Goal: Task Accomplishment & Management: Use online tool/utility

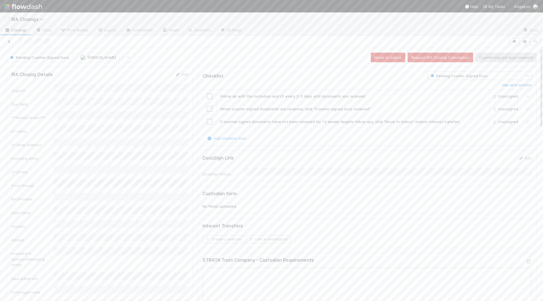
click at [9, 41] on icon at bounding box center [9, 42] width 6 height 4
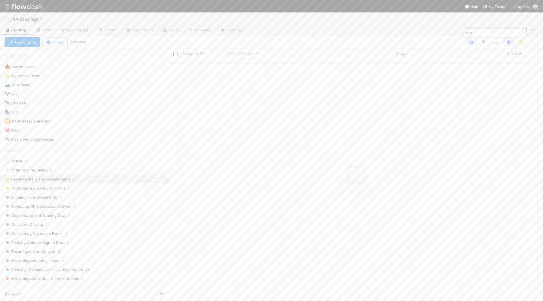
scroll to position [242, 373]
click at [520, 36] on button "button" at bounding box center [523, 32] width 6 height 7
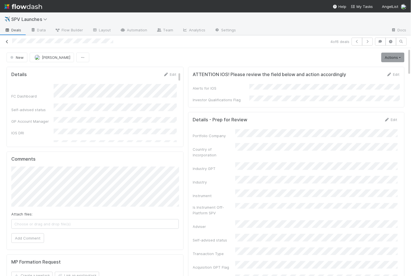
click at [9, 41] on icon at bounding box center [7, 42] width 6 height 4
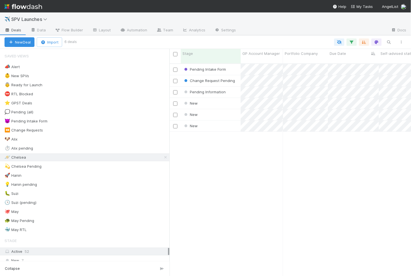
scroll to position [217, 242]
click at [204, 98] on div "New" at bounding box center [211, 103] width 60 height 11
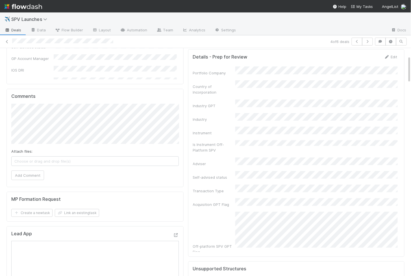
scroll to position [63, 0]
click at [371, 39] on button "button" at bounding box center [367, 42] width 11 height 8
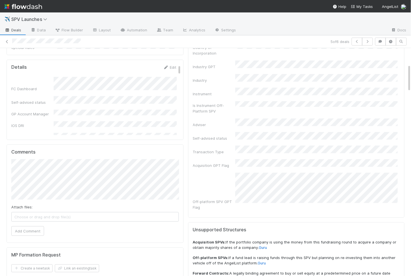
scroll to position [298, 0]
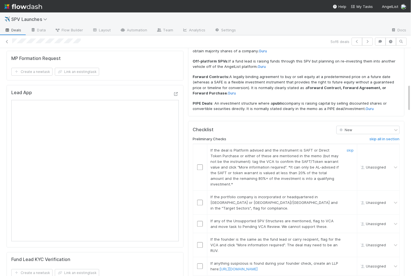
click at [200, 164] on input "checkbox" at bounding box center [200, 167] width 6 height 6
click at [201, 200] on input "checkbox" at bounding box center [200, 203] width 6 height 6
click at [199, 214] on td at bounding box center [200, 223] width 14 height 18
click at [199, 221] on input "checkbox" at bounding box center [200, 224] width 6 height 6
click at [200, 242] on input "checkbox" at bounding box center [200, 245] width 6 height 6
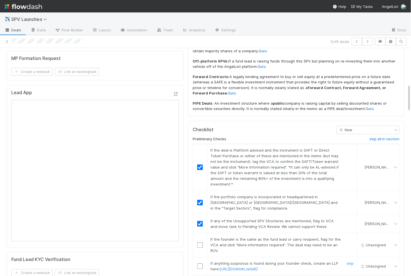
click at [200, 263] on input "checkbox" at bounding box center [200, 266] width 6 height 6
click at [200, 242] on input "checkbox" at bounding box center [200, 245] width 6 height 6
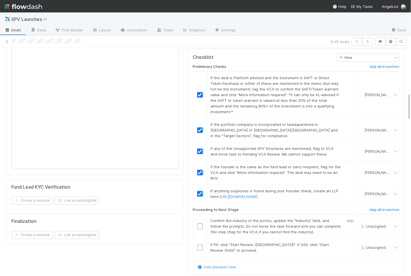
click at [200, 223] on input "checkbox" at bounding box center [200, 226] width 6 height 6
click at [199, 244] on input "checkbox" at bounding box center [200, 247] width 6 height 6
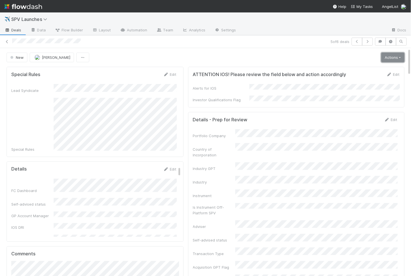
click at [397, 60] on link "Actions" at bounding box center [392, 58] width 23 height 10
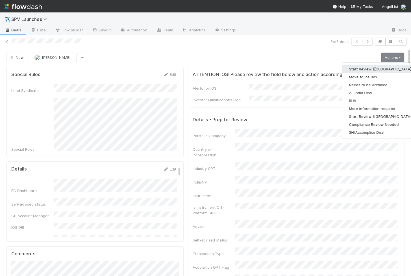
click at [363, 68] on button "Start Review ([GEOGRAPHIC_DATA])" at bounding box center [380, 69] width 77 height 8
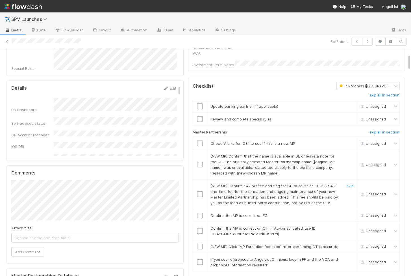
scroll to position [85, 0]
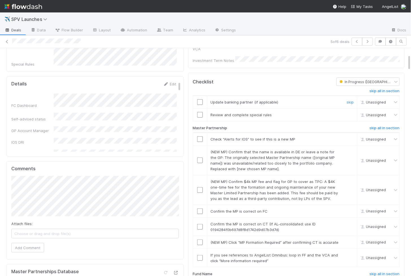
click at [201, 99] on input "checkbox" at bounding box center [200, 102] width 6 height 6
click at [201, 112] on input "checkbox" at bounding box center [200, 115] width 6 height 6
click at [200, 99] on input "checkbox" at bounding box center [200, 102] width 6 height 6
click at [201, 255] on input "checkbox" at bounding box center [200, 258] width 6 height 6
click at [201, 239] on input "checkbox" at bounding box center [200, 242] width 6 height 6
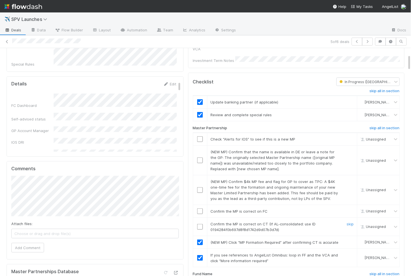
click at [200, 224] on input "checkbox" at bounding box center [200, 227] width 6 height 6
click at [200, 208] on input "checkbox" at bounding box center [200, 211] width 6 height 6
click at [200, 187] on input "checkbox" at bounding box center [200, 190] width 6 height 6
click at [200, 157] on input "checkbox" at bounding box center [200, 160] width 6 height 6
checkbox input "true"
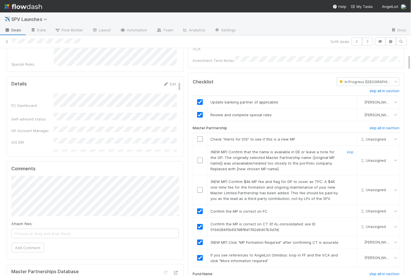
checkbox input "true"
click at [200, 136] on input "checkbox" at bounding box center [200, 139] width 6 height 6
click at [199, 187] on input "checkbox" at bounding box center [200, 190] width 6 height 6
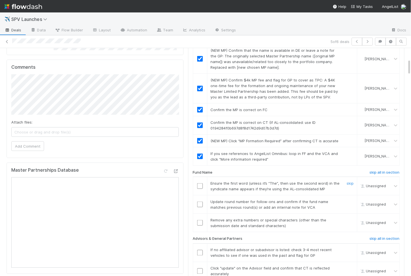
scroll to position [187, 0]
click at [198, 182] on input "checkbox" at bounding box center [200, 185] width 6 height 6
click at [200, 201] on input "checkbox" at bounding box center [200, 204] width 6 height 6
click at [200, 219] on input "checkbox" at bounding box center [200, 222] width 6 height 6
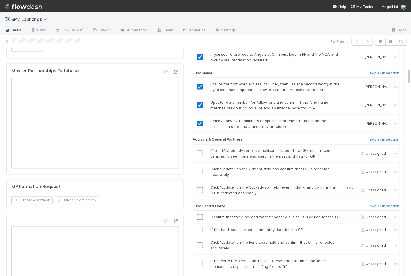
scroll to position [291, 0]
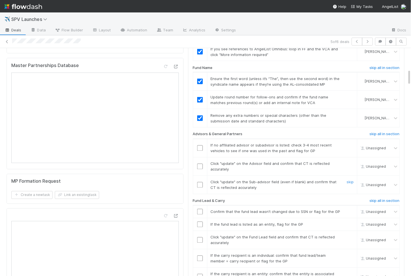
click at [199, 180] on td at bounding box center [200, 184] width 14 height 18
click at [199, 182] on input "checkbox" at bounding box center [200, 185] width 6 height 6
click at [200, 164] on input "checkbox" at bounding box center [200, 167] width 6 height 6
click at [200, 145] on input "checkbox" at bounding box center [200, 148] width 6 height 6
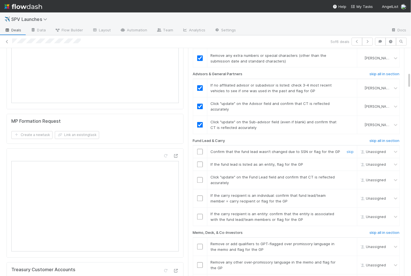
scroll to position [352, 0]
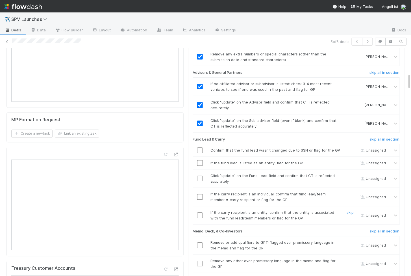
click at [200, 212] on input "checkbox" at bounding box center [200, 215] width 6 height 6
click at [200, 194] on input "checkbox" at bounding box center [200, 197] width 6 height 6
click at [200, 176] on input "checkbox" at bounding box center [200, 179] width 6 height 6
click at [200, 157] on td at bounding box center [200, 163] width 14 height 13
click at [200, 160] on input "checkbox" at bounding box center [200, 163] width 6 height 6
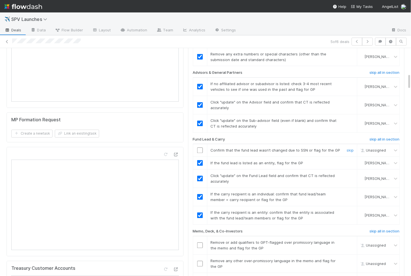
click at [200, 147] on input "checkbox" at bounding box center [200, 150] width 6 height 6
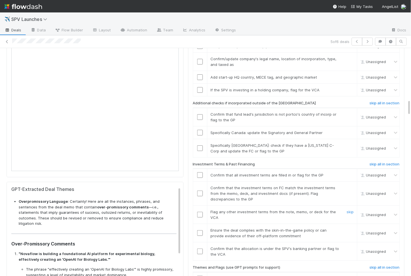
scroll to position [722, 0]
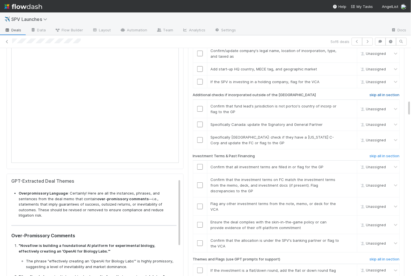
click at [379, 93] on h6 "skip all in section" at bounding box center [385, 95] width 30 height 5
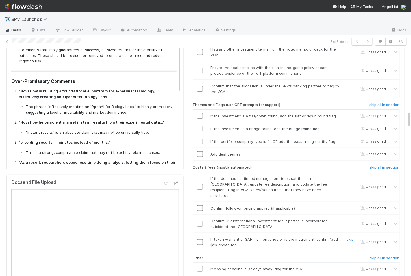
scroll to position [878, 0]
click at [199, 265] on input "checkbox" at bounding box center [200, 268] width 6 height 6
click at [199, 232] on td at bounding box center [200, 241] width 14 height 18
click at [199, 238] on input "checkbox" at bounding box center [200, 241] width 6 height 6
click at [200, 220] on input "checkbox" at bounding box center [200, 223] width 6 height 6
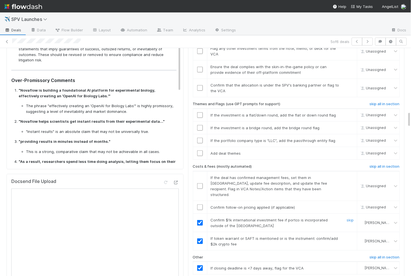
click at [201, 204] on input "checkbox" at bounding box center [200, 207] width 6 height 6
click at [201, 183] on input "checkbox" at bounding box center [200, 186] width 6 height 6
click at [201, 204] on input "checkbox" at bounding box center [200, 207] width 6 height 6
click at [200, 183] on input "checkbox" at bounding box center [200, 186] width 6 height 6
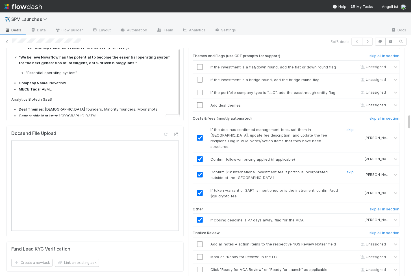
scroll to position [900, 0]
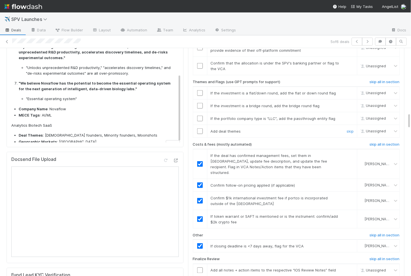
click at [199, 128] on input "checkbox" at bounding box center [200, 131] width 6 height 6
click at [199, 116] on input "checkbox" at bounding box center [200, 119] width 6 height 6
click at [199, 103] on input "checkbox" at bounding box center [200, 106] width 6 height 6
click at [199, 90] on input "checkbox" at bounding box center [200, 93] width 6 height 6
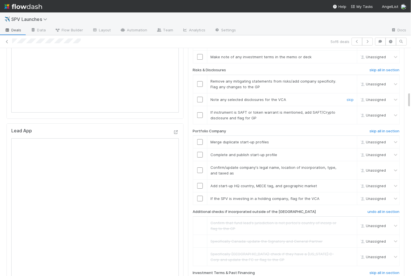
scroll to position [602, 0]
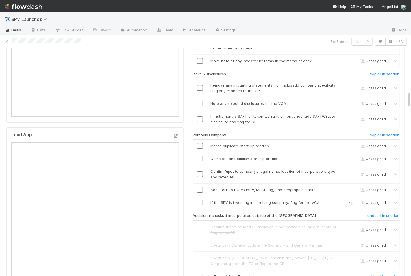
click at [197, 199] on input "checkbox" at bounding box center [200, 202] width 6 height 6
click at [199, 187] on input "checkbox" at bounding box center [200, 190] width 6 height 6
click at [200, 171] on input "checkbox" at bounding box center [200, 174] width 6 height 6
click at [200, 156] on input "checkbox" at bounding box center [200, 159] width 6 height 6
click at [200, 143] on input "checkbox" at bounding box center [200, 146] width 6 height 6
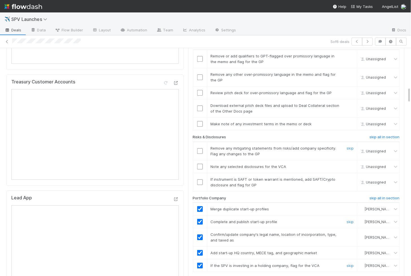
scroll to position [526, 0]
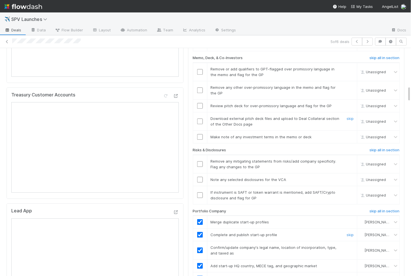
click at [200, 118] on input "checkbox" at bounding box center [200, 121] width 6 height 6
click at [200, 103] on input "checkbox" at bounding box center [200, 106] width 6 height 6
click at [201, 186] on td at bounding box center [200, 195] width 14 height 18
click at [201, 192] on input "checkbox" at bounding box center [200, 195] width 6 height 6
click at [201, 177] on input "checkbox" at bounding box center [200, 180] width 6 height 6
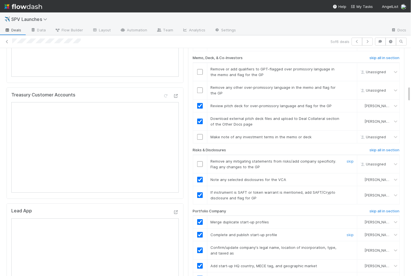
click at [201, 161] on input "checkbox" at bounding box center [200, 164] width 6 height 6
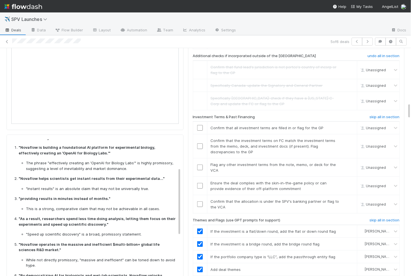
scroll to position [43, 0]
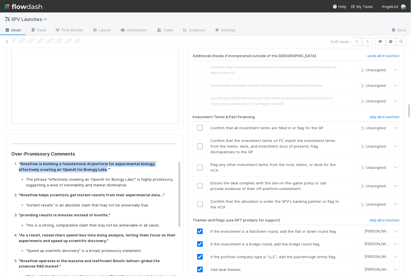
drag, startPoint x: 20, startPoint y: 153, endPoint x: 83, endPoint y: 157, distance: 62.3
click at [83, 161] on strong ""Novaflow is building a foundational AI platform for experimental biology, effe…" at bounding box center [87, 166] width 137 height 10
copy strong "Novaflow is building a foundational AI platform for experimental biology, effec…"
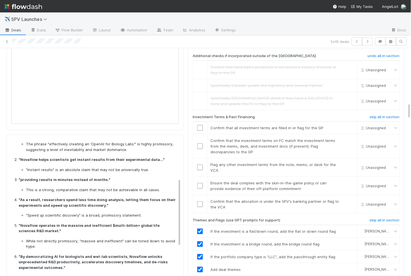
scroll to position [81, 0]
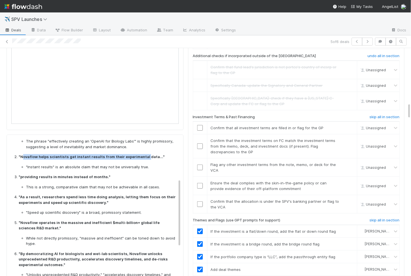
drag, startPoint x: 23, startPoint y: 144, endPoint x: 142, endPoint y: 144, distance: 119.5
click at [142, 154] on strong ""Novaflow helps scientists get instant results from their experimental data..."" at bounding box center [92, 156] width 146 height 5
copy strong "ovaflow helps scientists get instant results from their experimental"
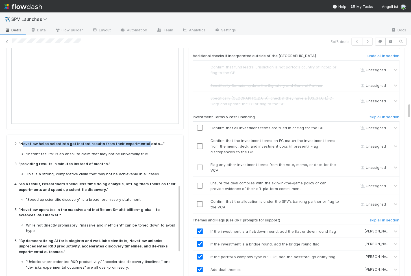
scroll to position [96, 0]
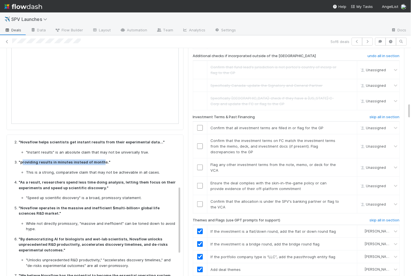
drag, startPoint x: 22, startPoint y: 149, endPoint x: 99, endPoint y: 149, distance: 76.6
click at [99, 160] on strong ""providing results in minutes instead of months."" at bounding box center [65, 162] width 92 height 5
copy strong "roviding results in minutes instead of month"
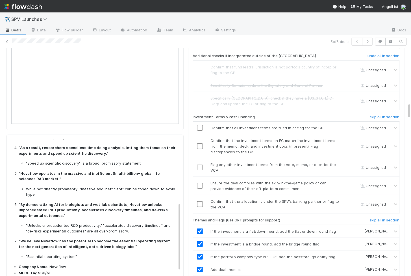
scroll to position [129, 0]
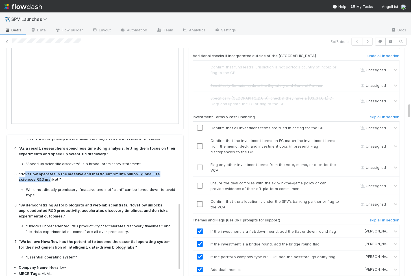
drag, startPoint x: 24, startPoint y: 161, endPoint x: 24, endPoint y: 170, distance: 8.5
click at [24, 172] on strong ""Novaflow operates in the massive and inefficient $multi-billion+ global life s…" at bounding box center [89, 177] width 141 height 10
copy strong "vaflow operates in the massive and inefficient $multi-billion+ global life scie…"
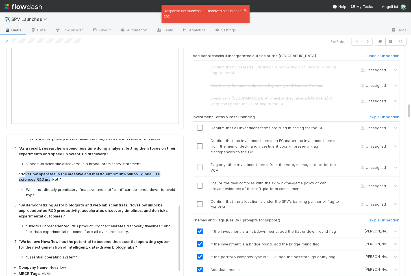
scroll to position [149, 0]
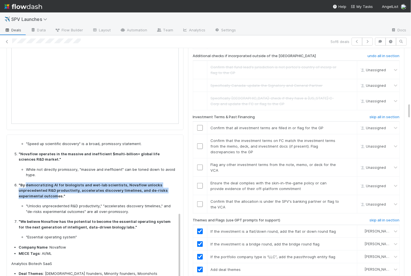
drag, startPoint x: 26, startPoint y: 172, endPoint x: 57, endPoint y: 185, distance: 33.3
click at [57, 185] on strong ""By democratizing AI for biologists and wet-lab scientists, Novaflow unlocks un…" at bounding box center [93, 191] width 149 height 16
copy strong "democratizing AI for biologists and wet-lab scientists, Novaflow unlocks unprec…"
click at [198, 201] on input "checkbox" at bounding box center [200, 204] width 6 height 6
click at [199, 183] on input "checkbox" at bounding box center [200, 186] width 6 height 6
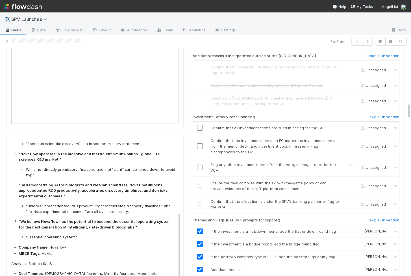
click at [199, 158] on td at bounding box center [200, 167] width 14 height 18
click at [199, 164] on input "checkbox" at bounding box center [200, 167] width 6 height 6
click at [199, 143] on input "checkbox" at bounding box center [200, 146] width 6 height 6
click at [199, 125] on input "checkbox" at bounding box center [200, 128] width 6 height 6
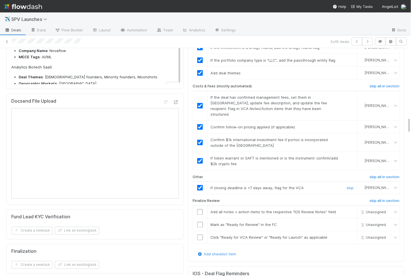
scroll to position [960, 0]
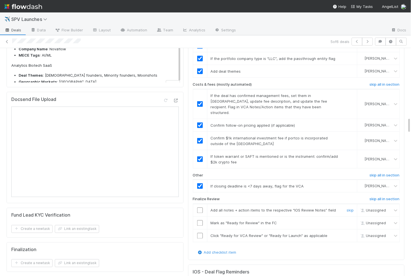
click at [200, 207] on input "checkbox" at bounding box center [200, 210] width 6 height 6
click at [200, 220] on input "checkbox" at bounding box center [200, 223] width 6 height 6
click at [199, 233] on input "checkbox" at bounding box center [200, 236] width 6 height 6
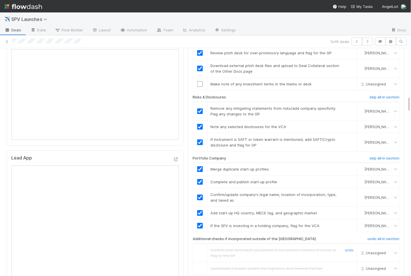
scroll to position [784, 0]
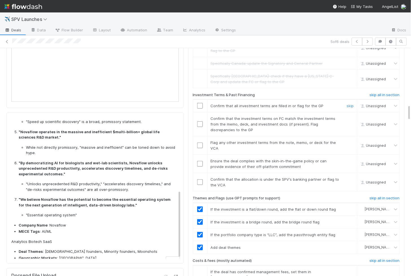
click at [200, 103] on input "checkbox" at bounding box center [200, 106] width 6 height 6
click at [200, 121] on input "checkbox" at bounding box center [200, 124] width 6 height 6
click at [200, 142] on input "checkbox" at bounding box center [200, 145] width 6 height 6
click at [199, 161] on input "checkbox" at bounding box center [200, 164] width 6 height 6
click at [199, 179] on input "checkbox" at bounding box center [200, 182] width 6 height 6
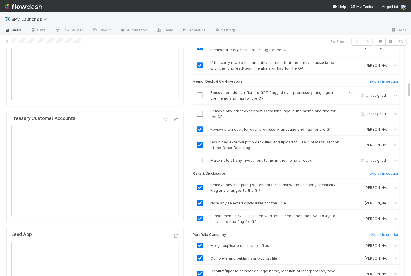
scroll to position [469, 0]
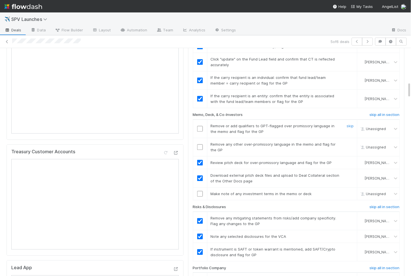
click at [200, 126] on input "checkbox" at bounding box center [200, 129] width 6 height 6
click at [199, 144] on input "checkbox" at bounding box center [200, 147] width 6 height 6
click at [200, 191] on input "checkbox" at bounding box center [200, 194] width 6 height 6
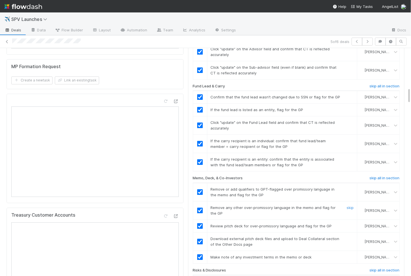
scroll to position [0, 0]
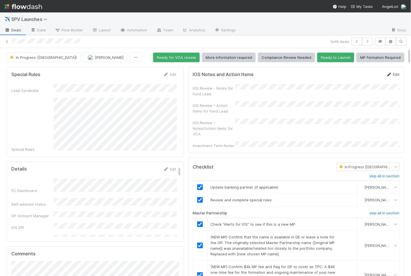
click at [393, 72] on link "Edit" at bounding box center [393, 74] width 13 height 5
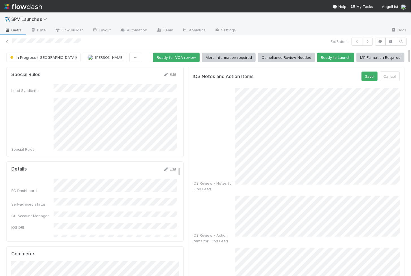
click at [207, 198] on div "IOS Review - Action Items for Fund Lead" at bounding box center [296, 219] width 207 height 47
click at [371, 72] on button "Save" at bounding box center [370, 76] width 16 height 10
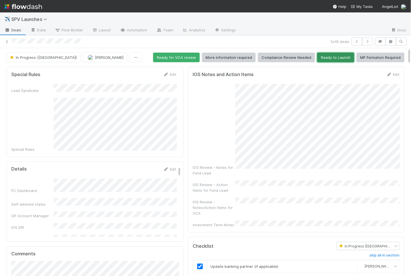
click at [328, 57] on button "Ready to Launch" at bounding box center [335, 58] width 37 height 10
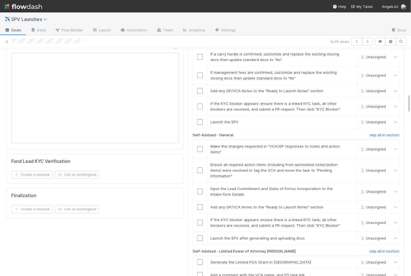
scroll to position [546, 0]
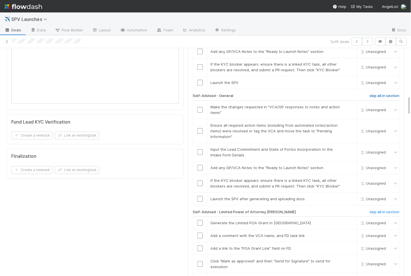
click at [383, 94] on h6 "skip all in section" at bounding box center [385, 96] width 30 height 5
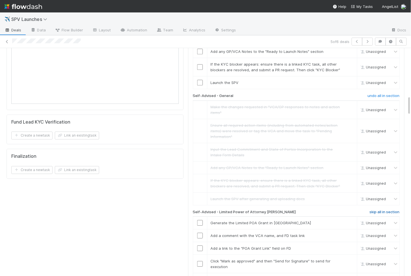
click at [382, 210] on h6 "skip all in section" at bounding box center [385, 212] width 30 height 5
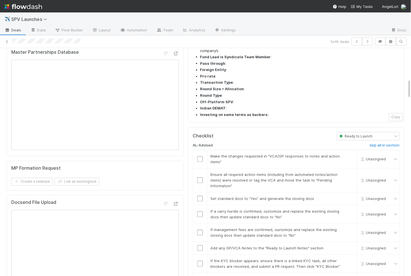
scroll to position [358, 0]
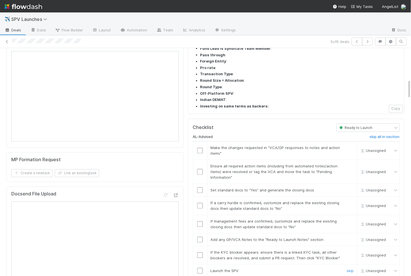
click at [200, 268] on input "checkbox" at bounding box center [200, 271] width 6 height 6
click at [200, 252] on input "checkbox" at bounding box center [200, 255] width 6 height 6
click at [201, 237] on input "checkbox" at bounding box center [200, 240] width 6 height 6
click at [201, 221] on input "checkbox" at bounding box center [200, 224] width 6 height 6
click at [199, 203] on input "checkbox" at bounding box center [200, 206] width 6 height 6
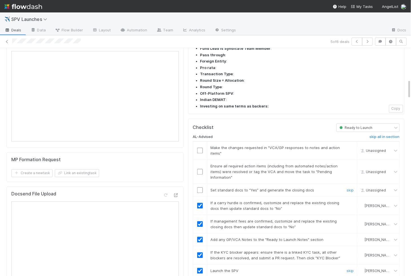
click at [199, 184] on td at bounding box center [200, 190] width 14 height 13
click at [199, 187] on input "checkbox" at bounding box center [200, 190] width 6 height 6
click at [199, 160] on td at bounding box center [200, 172] width 14 height 24
click at [199, 169] on input "checkbox" at bounding box center [200, 172] width 6 height 6
click at [200, 148] on input "checkbox" at bounding box center [200, 151] width 6 height 6
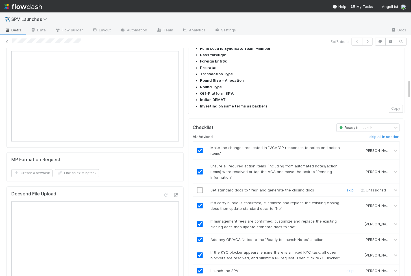
click at [200, 187] on input "checkbox" at bounding box center [200, 190] width 6 height 6
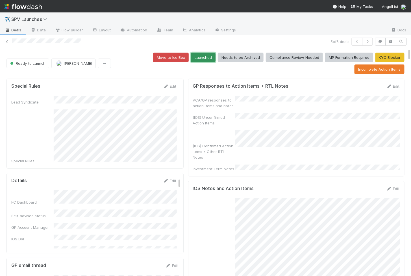
click at [201, 56] on button "Launched" at bounding box center [203, 58] width 25 height 10
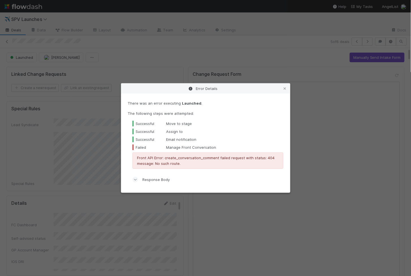
click at [193, 55] on div "Error Details There was an error executing Launched . The following steps were …" at bounding box center [205, 138] width 411 height 276
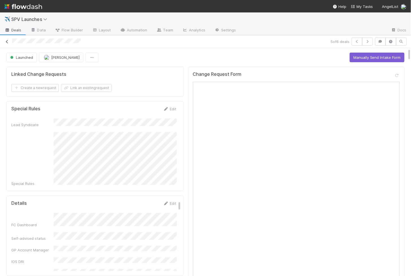
click at [7, 41] on icon at bounding box center [7, 42] width 6 height 4
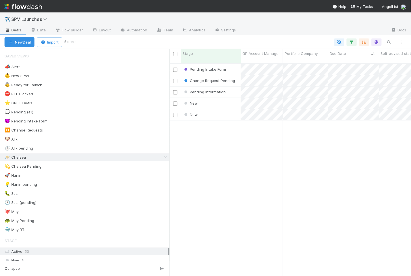
scroll to position [217, 242]
click at [229, 100] on div "New" at bounding box center [211, 103] width 60 height 11
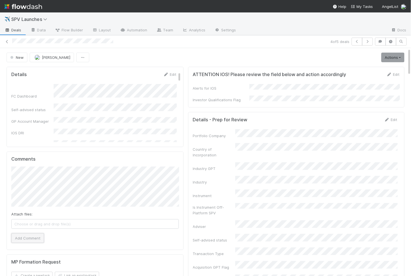
click at [22, 236] on button "Add Comment" at bounding box center [27, 238] width 33 height 10
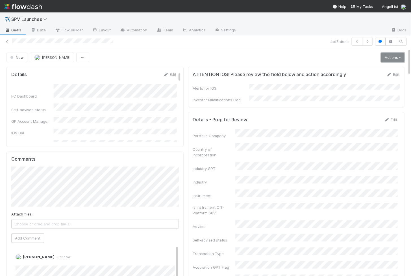
click at [394, 58] on link "Actions" at bounding box center [392, 58] width 23 height 10
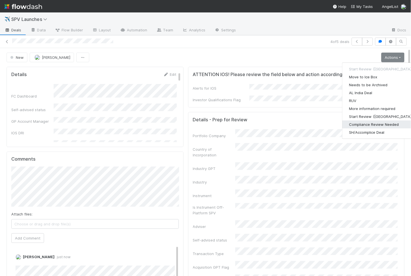
click at [379, 121] on button "Compliance Review Needed" at bounding box center [380, 124] width 77 height 8
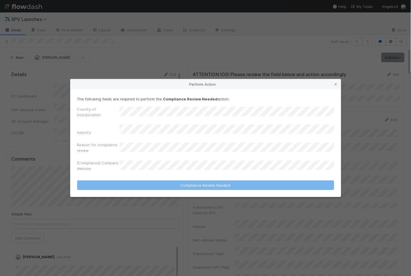
click at [303, 57] on div "Perform Action The following fields are required to perform the Compliance Revi…" at bounding box center [205, 138] width 411 height 276
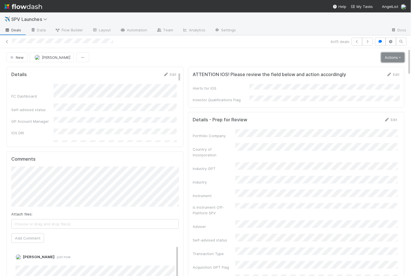
click at [391, 58] on link "Actions" at bounding box center [392, 58] width 23 height 10
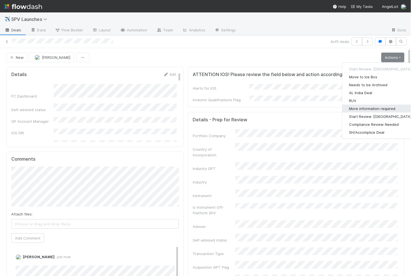
click at [373, 107] on button "More information required" at bounding box center [380, 109] width 77 height 8
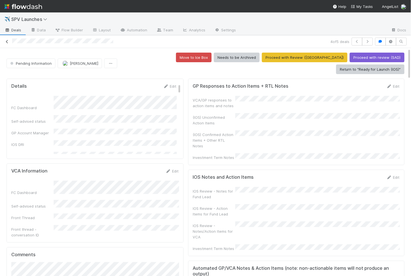
click at [7, 41] on icon at bounding box center [7, 42] width 6 height 4
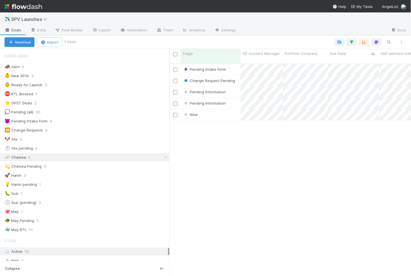
scroll to position [217, 242]
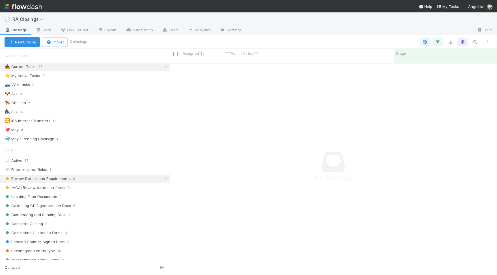
scroll to position [217, 327]
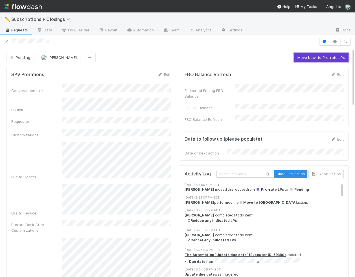
click at [305, 58] on button "Move back to Pro-rate LPs" at bounding box center [321, 58] width 55 height 10
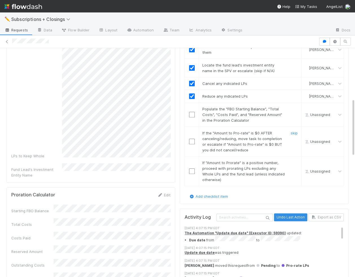
scroll to position [211, 0]
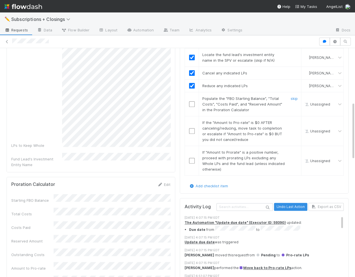
click at [192, 101] on input "checkbox" at bounding box center [192, 104] width 6 height 6
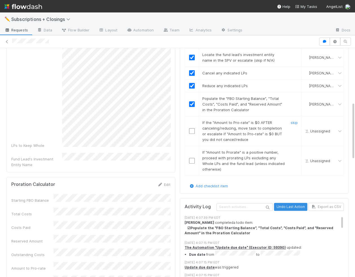
click at [193, 128] on input "checkbox" at bounding box center [192, 131] width 6 height 6
click at [192, 158] on input "checkbox" at bounding box center [192, 161] width 6 height 6
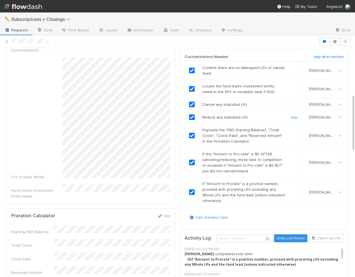
scroll to position [184, 0]
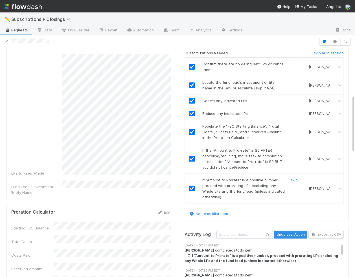
click at [193, 185] on input "checkbox" at bounding box center [192, 188] width 6 height 6
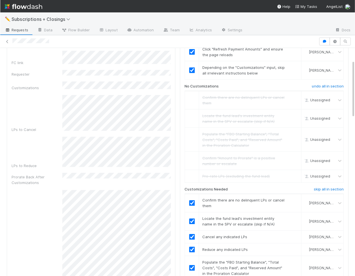
scroll to position [47, 0]
